Goal: Find specific page/section: Find specific page/section

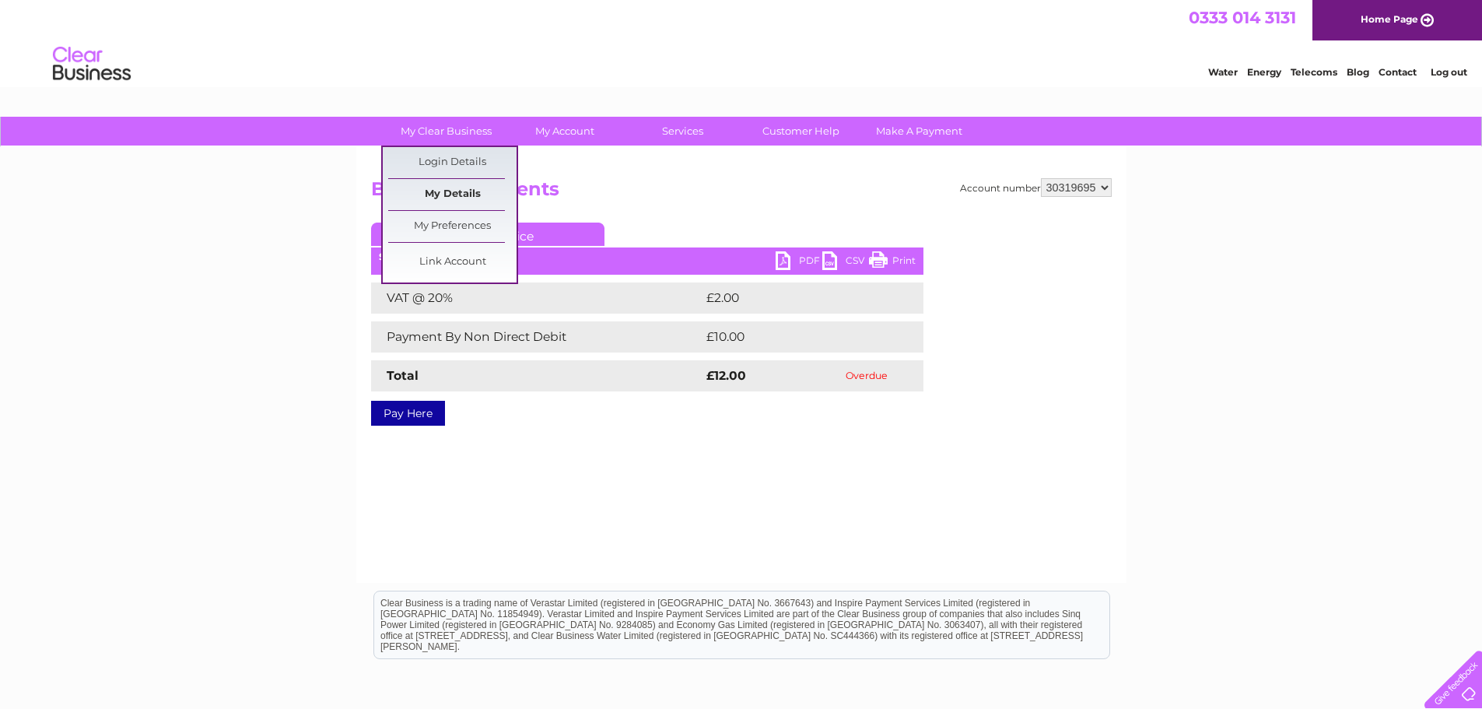
click at [452, 189] on link "My Details" at bounding box center [452, 194] width 128 height 31
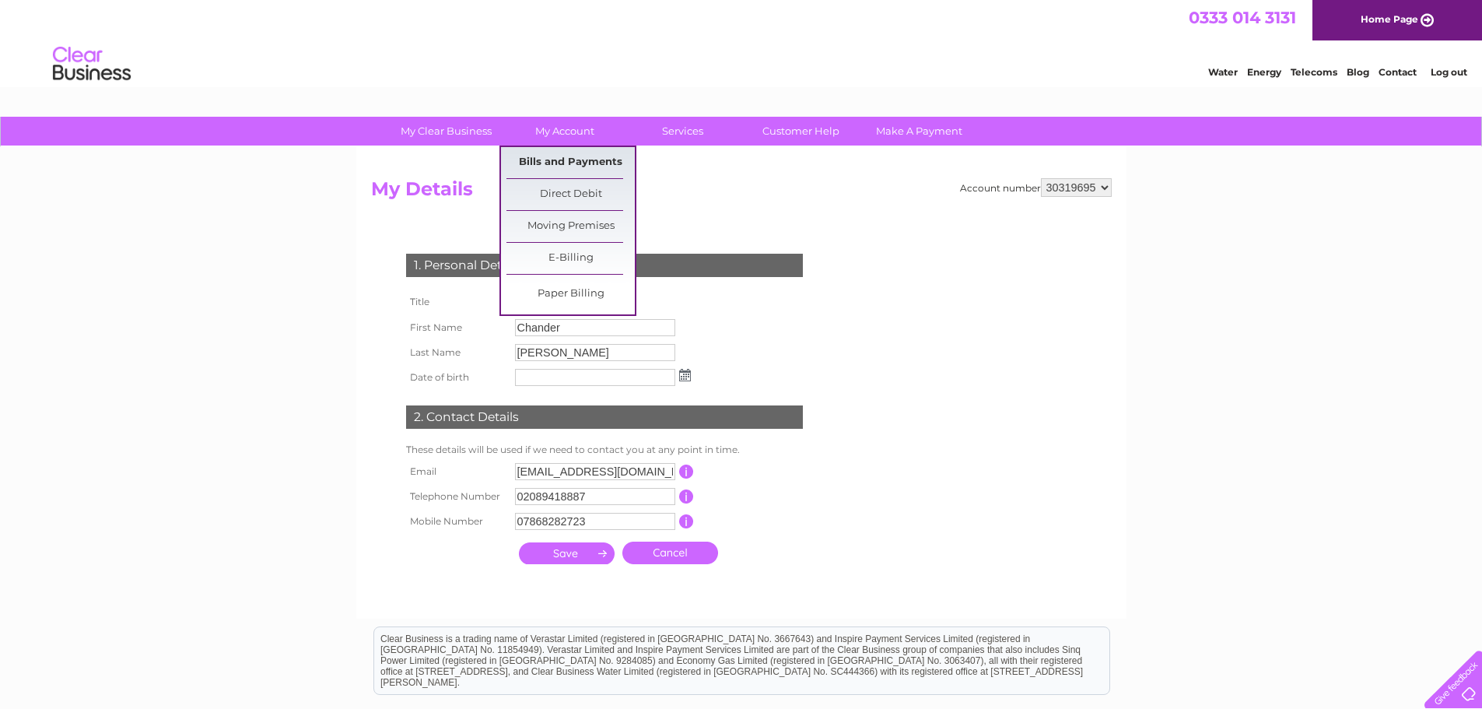
click at [573, 166] on link "Bills and Payments" at bounding box center [570, 162] width 128 height 31
